Goal: Task Accomplishment & Management: Use online tool/utility

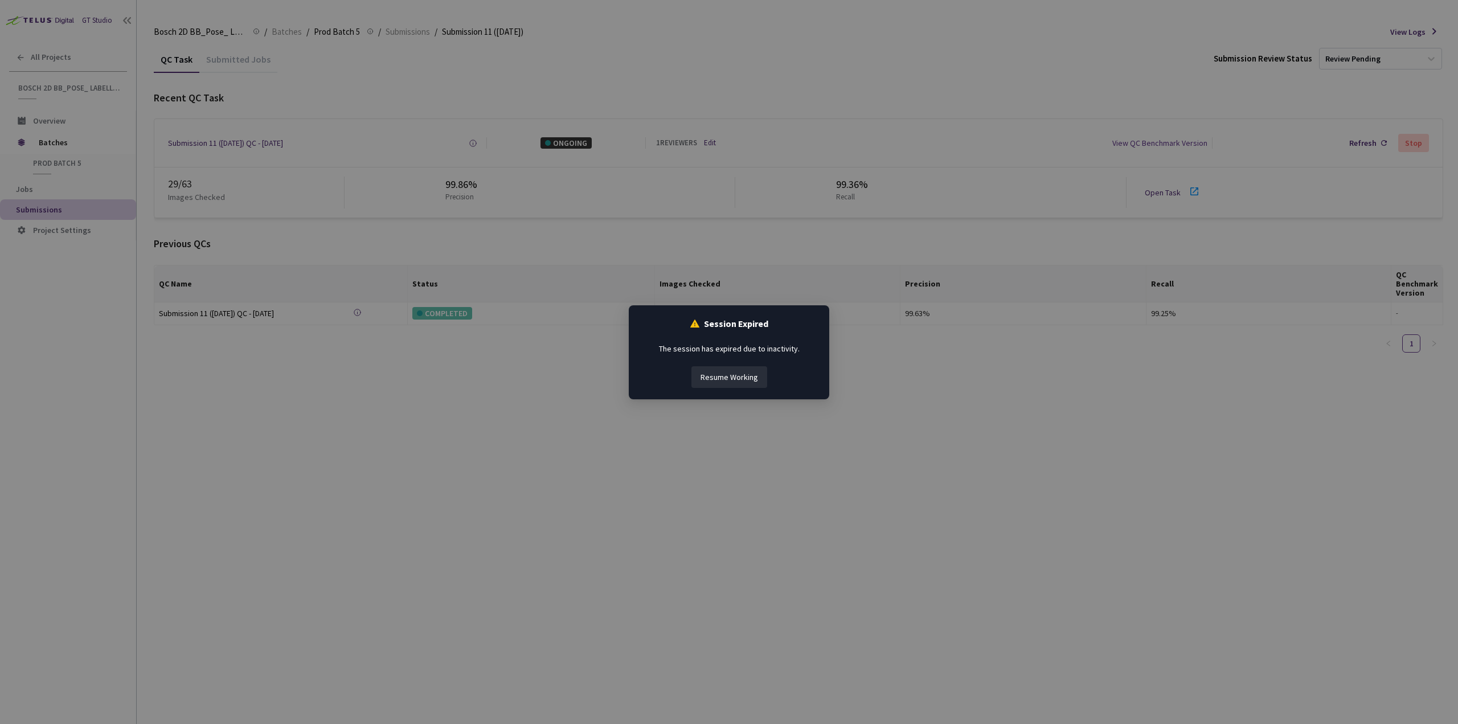
click at [723, 378] on button "Resume Working" at bounding box center [730, 377] width 76 height 22
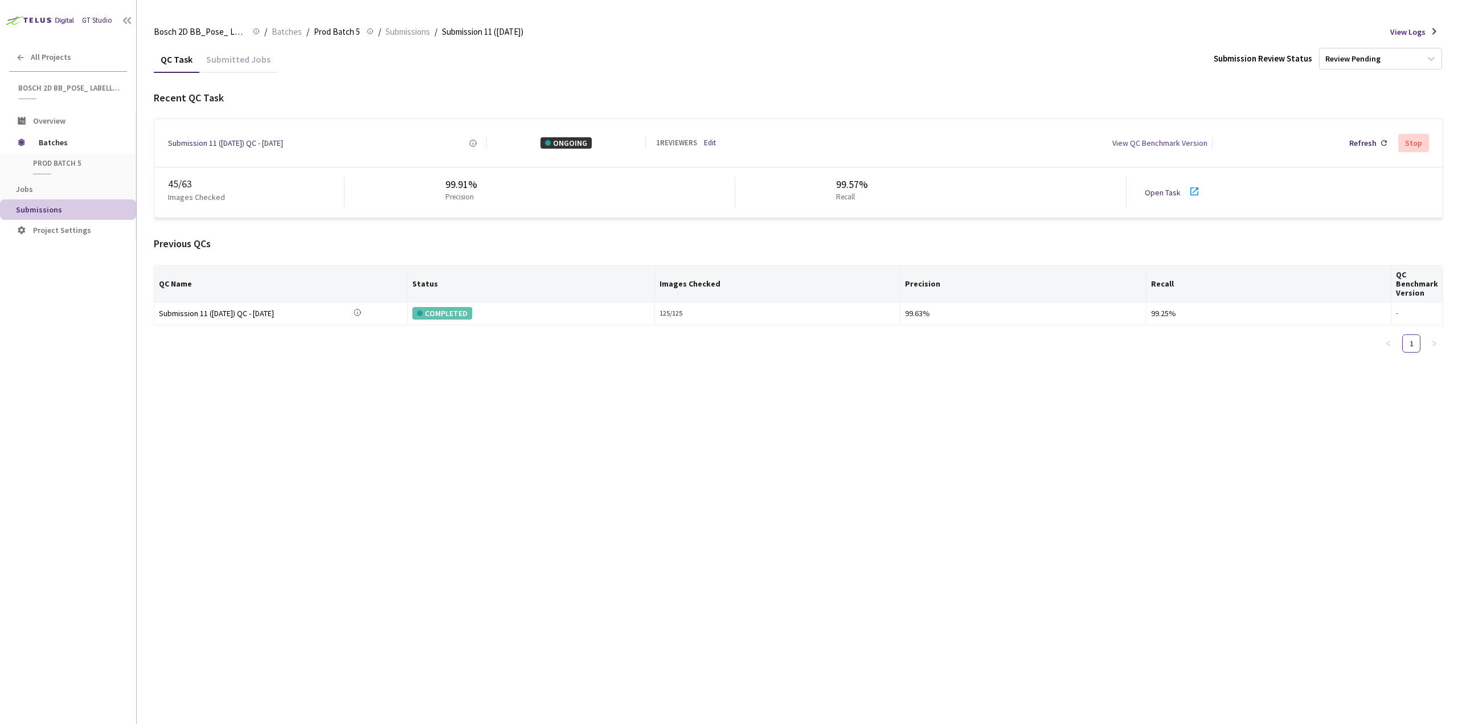
click at [1194, 195] on icon at bounding box center [1195, 191] width 8 height 8
click at [1365, 141] on div "Refresh" at bounding box center [1363, 142] width 27 height 11
click at [1380, 148] on div "Refresh" at bounding box center [1368, 143] width 47 height 21
click at [622, 510] on div "QC Task Submitted Jobs Submission Review Status Review Pending Recent QC Task S…" at bounding box center [799, 385] width 1290 height 678
